Goal: Information Seeking & Learning: Understand process/instructions

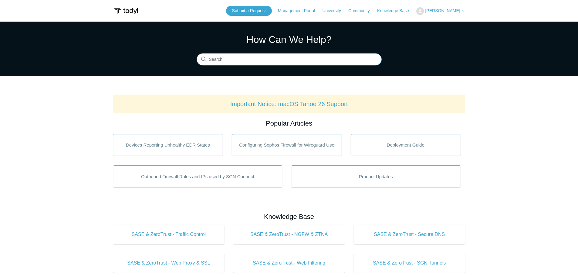
click at [286, 62] on input "Search" at bounding box center [289, 59] width 185 height 12
type input "Mac permissions"
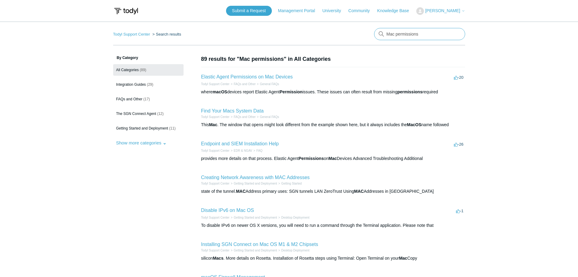
click at [426, 36] on input "Mac permissions" at bounding box center [419, 34] width 91 height 12
click at [426, 35] on input "Mac permissions" at bounding box center [419, 34] width 91 height 12
type input "install on mac"
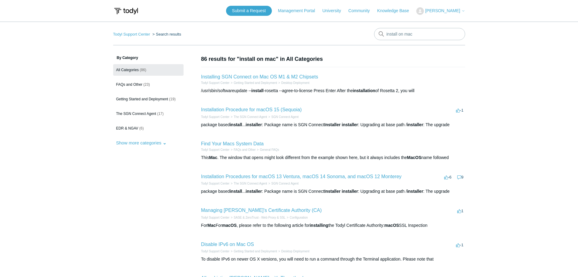
click at [281, 73] on li "Installing SGN Connect on Mac OS M1 & M2 Chipsets Todyl Support Center Getting …" at bounding box center [333, 83] width 264 height 33
click at [277, 77] on link "Installing SGN Connect on Mac OS M1 & M2 Chipsets" at bounding box center [259, 76] width 117 height 5
click at [246, 109] on link "Installation Procedure for macOS 15 (Sequoia)" at bounding box center [251, 109] width 101 height 5
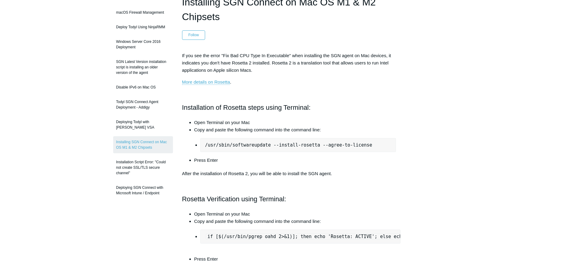
scroll to position [30, 0]
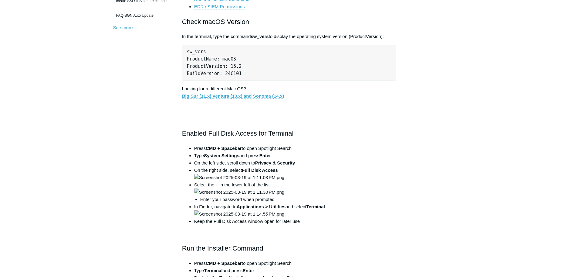
scroll to position [121, 0]
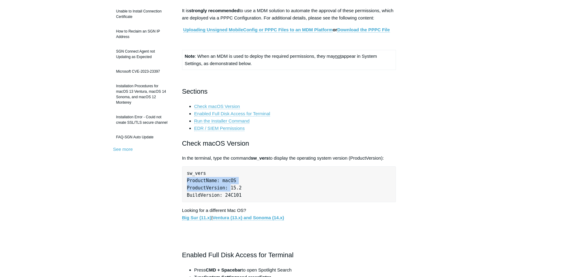
drag, startPoint x: 227, startPoint y: 187, endPoint x: 256, endPoint y: 183, distance: 29.4
click at [256, 183] on pre "sw_vers ProductName: macOS ProductVersion: 15.2 BuildVersion: 24C101" at bounding box center [289, 184] width 214 height 36
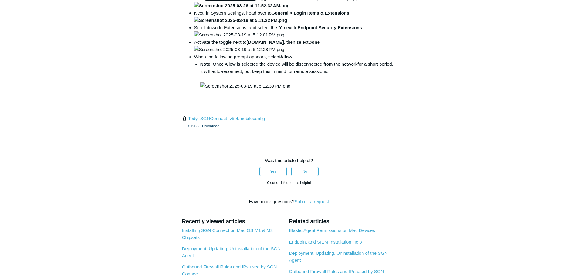
scroll to position [789, 0]
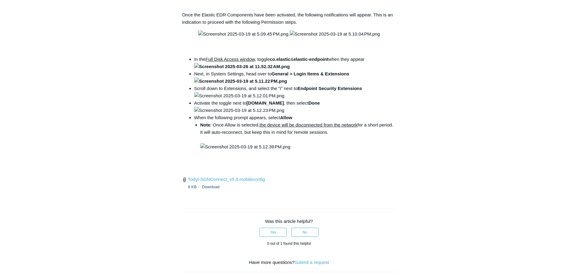
drag, startPoint x: 198, startPoint y: 88, endPoint x: 396, endPoint y: 118, distance: 200.5
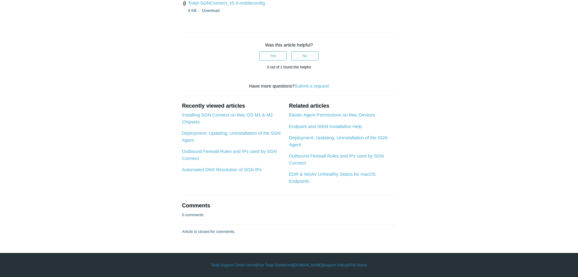
scroll to position [1821, 0]
